Goal: Task Accomplishment & Management: Manage account settings

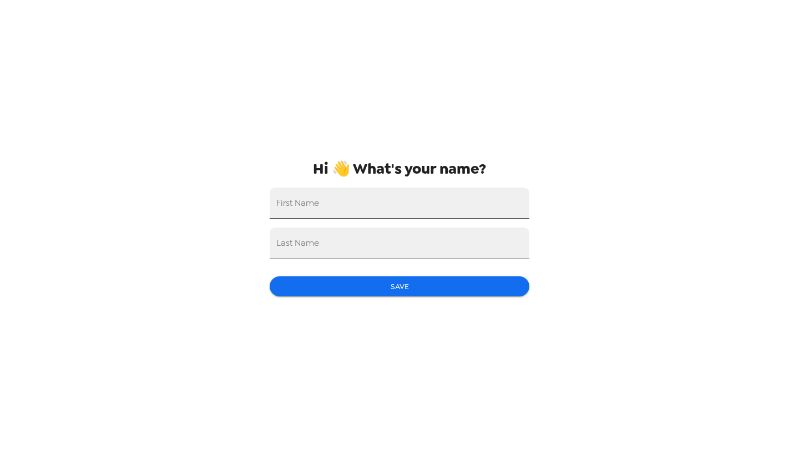
click at [326, 211] on input "First Name" at bounding box center [400, 203] width 260 height 31
type input "[PERSON_NAME]"
drag, startPoint x: 346, startPoint y: 267, endPoint x: 330, endPoint y: 251, distance: 23.2
click at [330, 251] on input "Last Name" at bounding box center [400, 243] width 260 height 31
type input "[PERSON_NAME]"
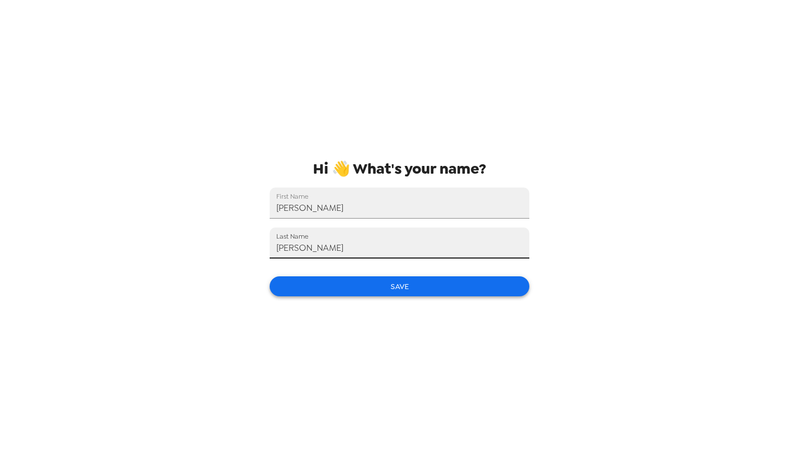
click at [346, 286] on button "Save" at bounding box center [400, 286] width 260 height 21
